Goal: Information Seeking & Learning: Learn about a topic

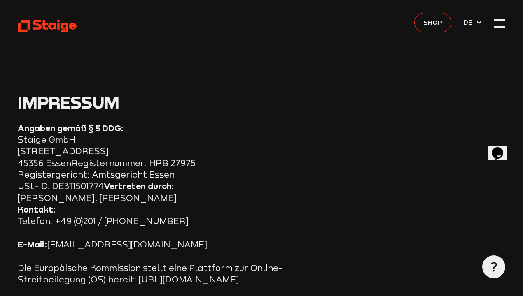
click at [497, 18] on div at bounding box center [500, 24] width 12 height 12
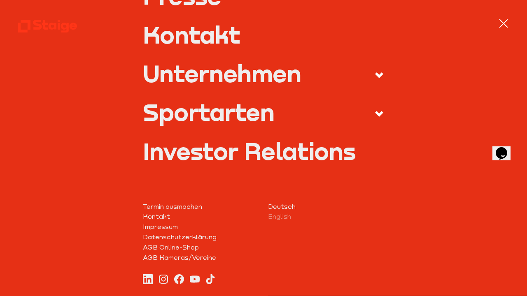
scroll to position [346, 0]
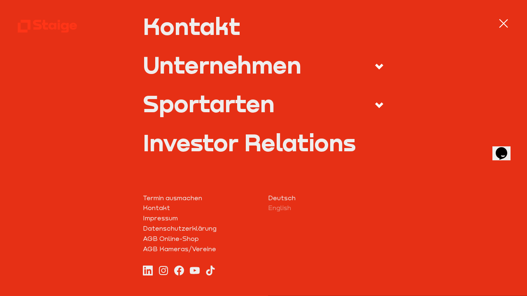
click at [374, 101] on icon at bounding box center [379, 105] width 10 height 10
click at [0, 0] on input "Sportarten" at bounding box center [0, 0] width 0 height 0
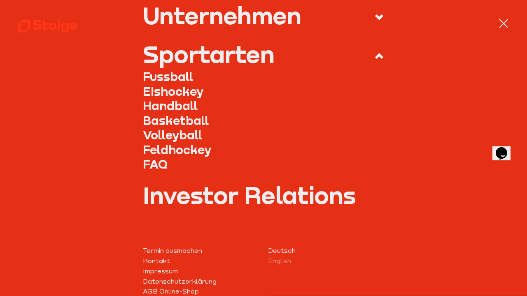
scroll to position [296, 0]
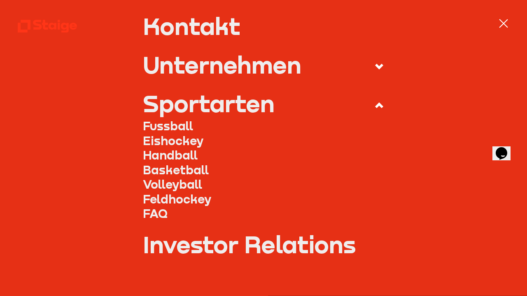
click at [158, 149] on link "Handball" at bounding box center [264, 155] width 242 height 15
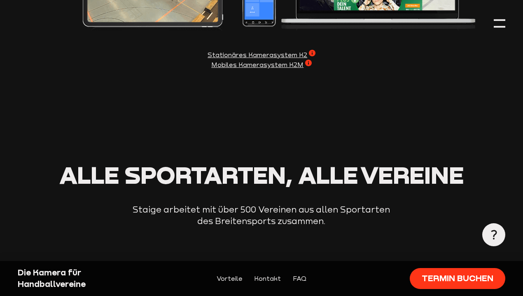
scroll to position [1334, 0]
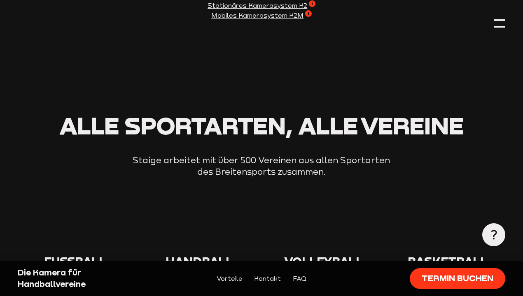
click at [186, 225] on use at bounding box center [186, 225] width 0 height 0
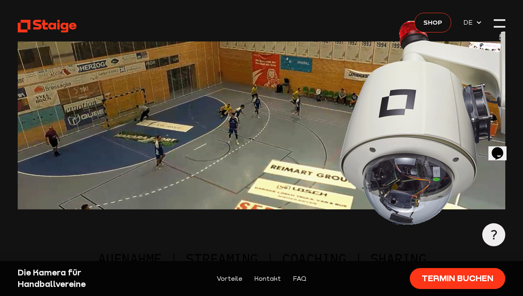
click at [495, 24] on div at bounding box center [500, 24] width 12 height 12
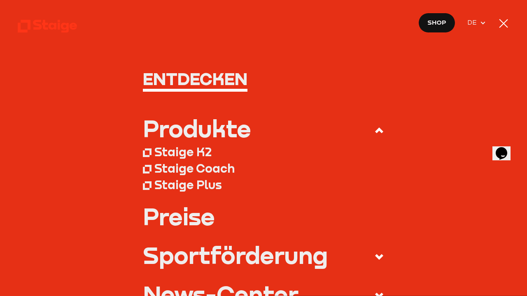
click at [495, 24] on nav "Entdecken Produkte Staige K2 Staige Coach Staige Plus Preise Blog FAQ" at bounding box center [263, 148] width 527 height 296
click at [496, 24] on nav "Entdecken Produkte Staige K2 Staige Coach Staige Plus Preise Blog FAQ" at bounding box center [263, 148] width 527 height 296
click at [498, 24] on div at bounding box center [504, 24] width 12 height 12
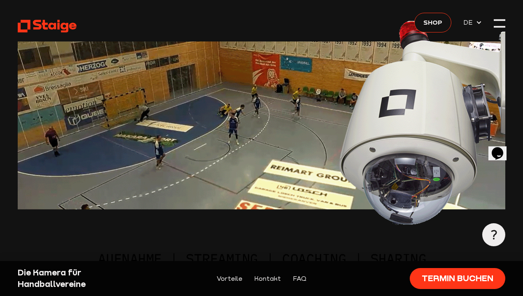
click at [60, 24] on icon at bounding box center [48, 26] width 60 height 14
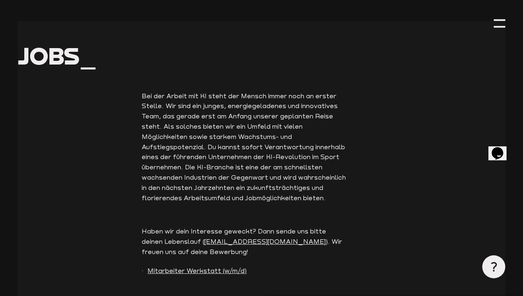
scroll to position [1877, 0]
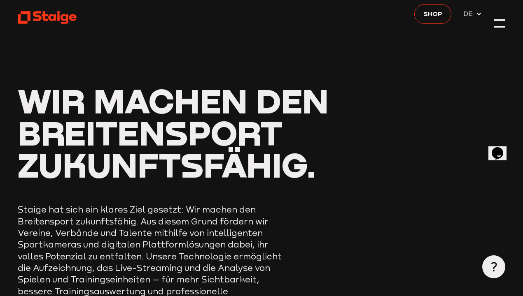
scroll to position [0, 0]
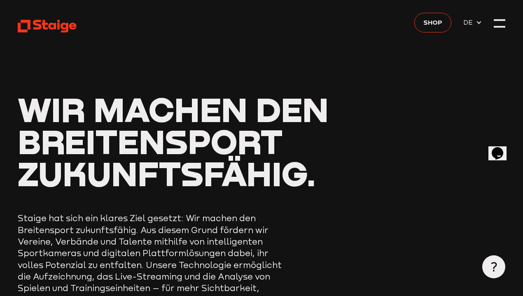
click at [23, 25] on icon at bounding box center [48, 26] width 60 height 14
